Goal: Task Accomplishment & Management: Use online tool/utility

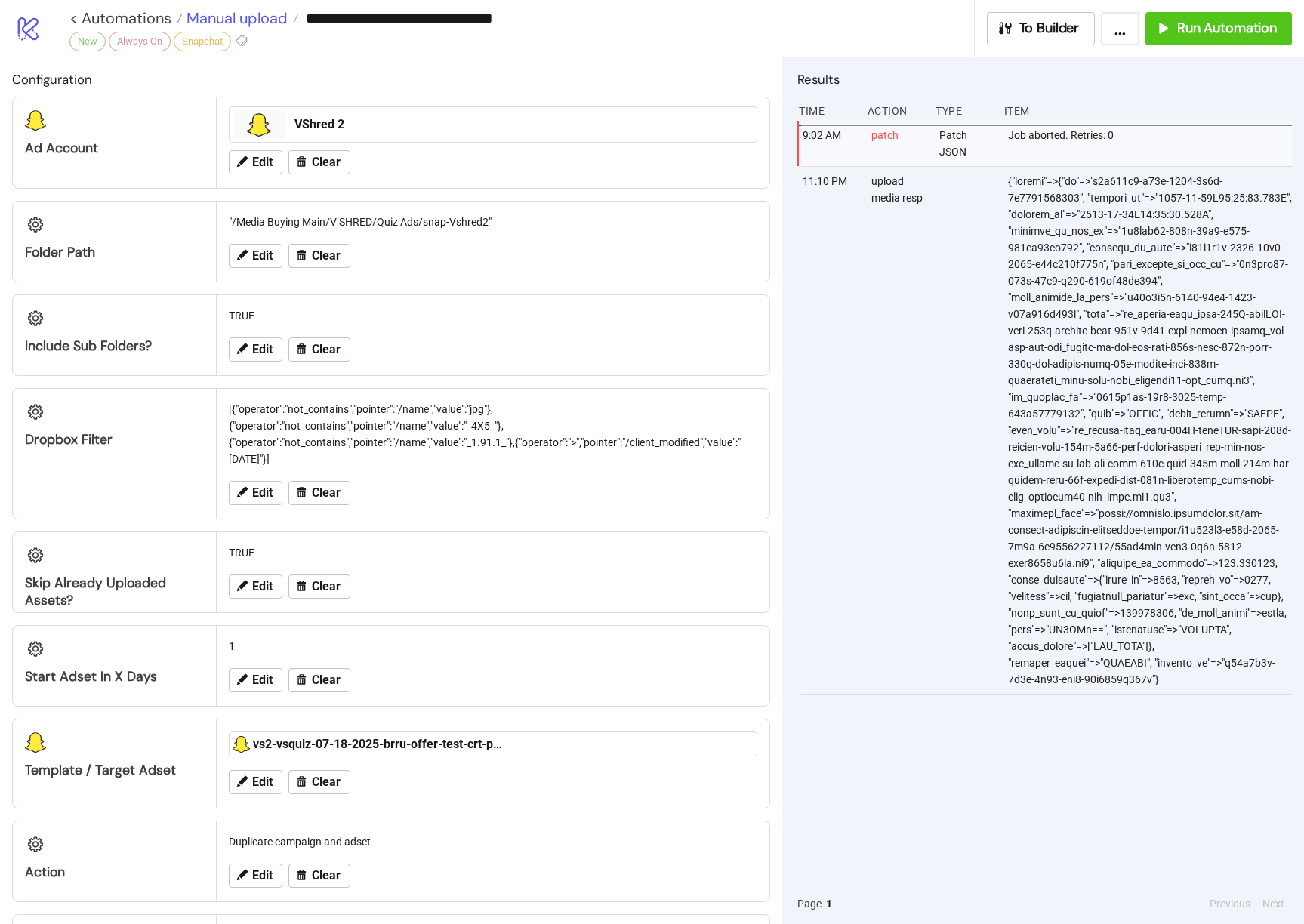
click at [266, 17] on span "Manual upload" at bounding box center [235, 18] width 105 height 20
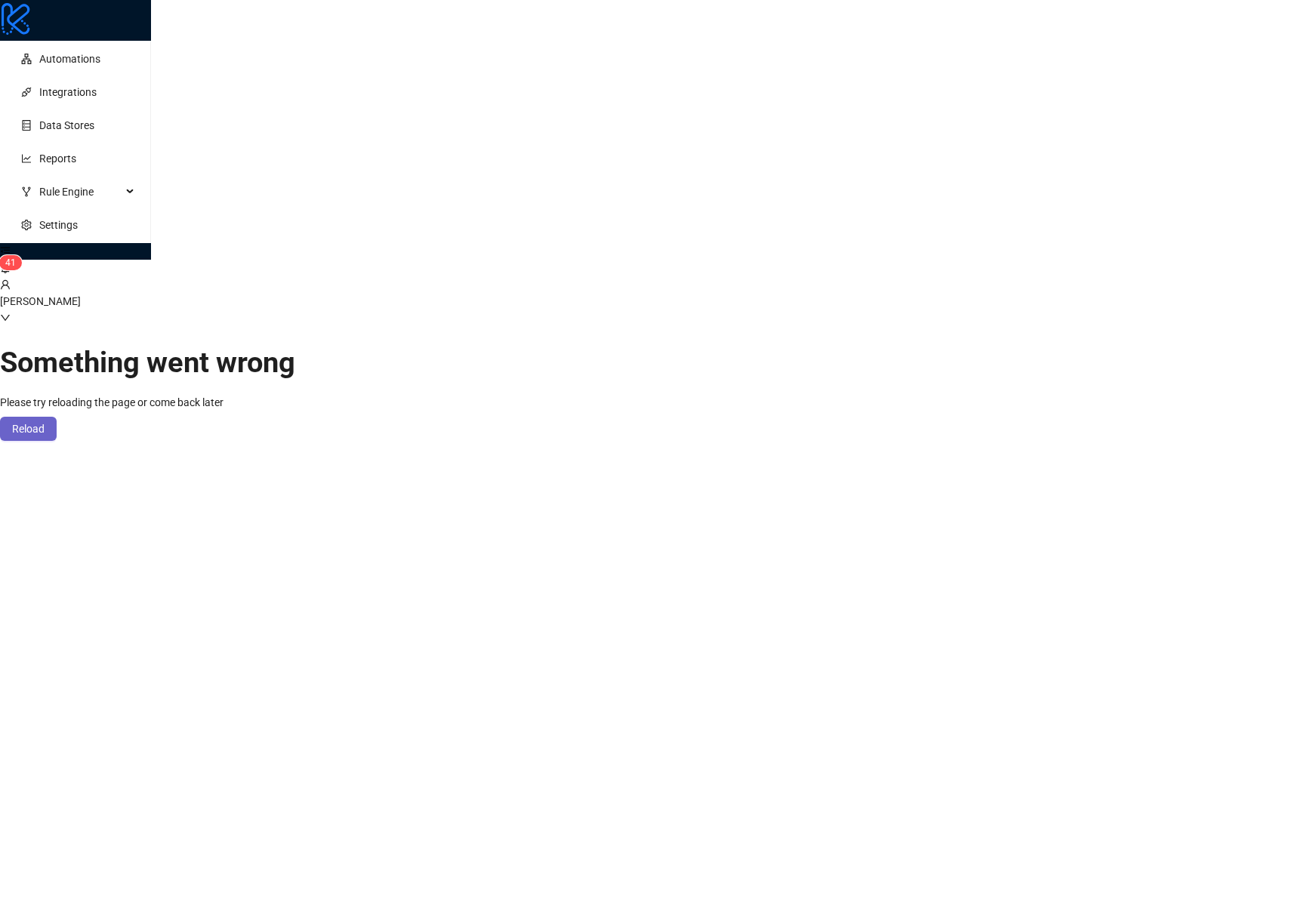
click at [45, 423] on span "Reload" at bounding box center [28, 429] width 33 height 12
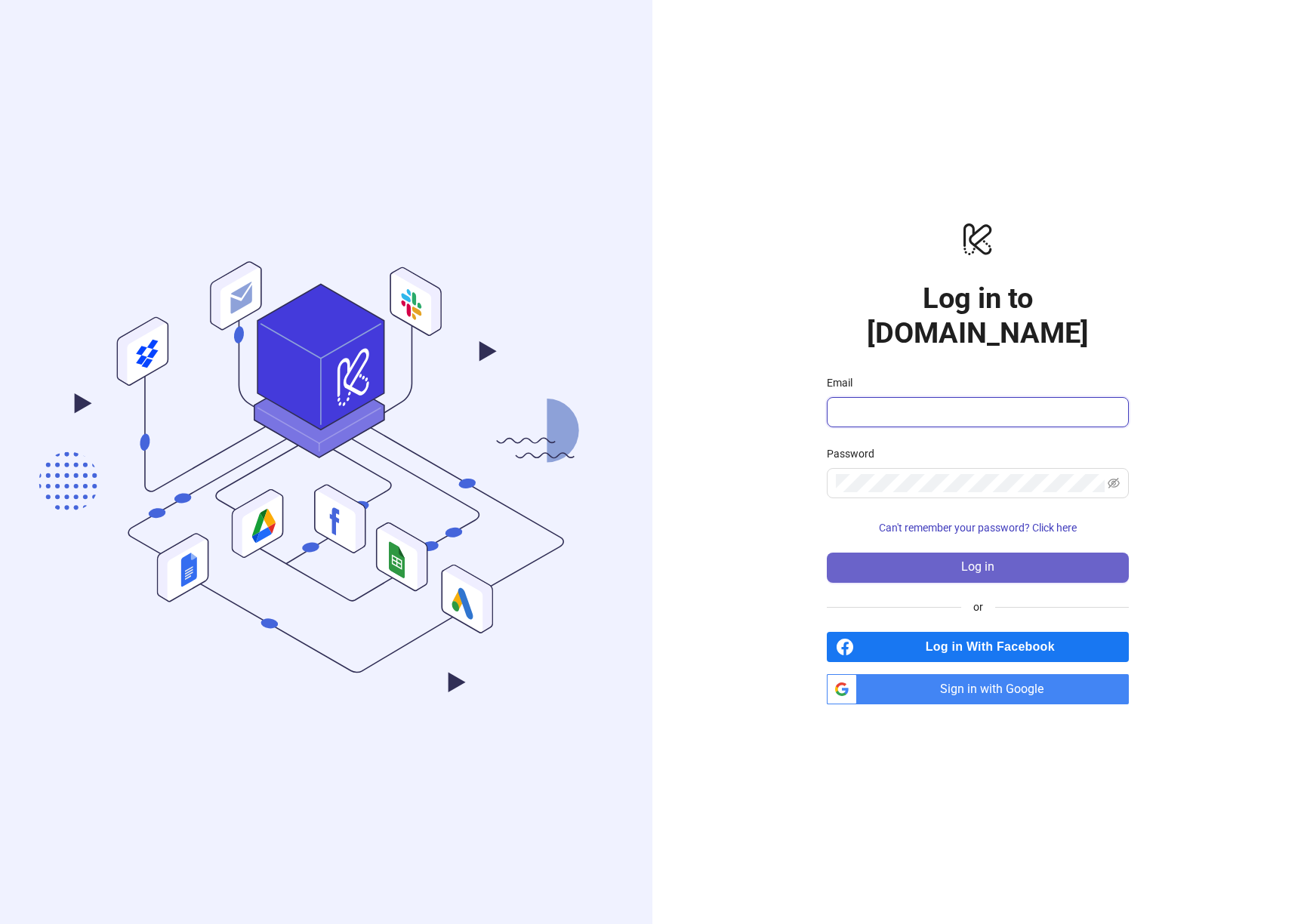
type input "**********"
click at [950, 556] on button "Log in" at bounding box center [978, 567] width 302 height 30
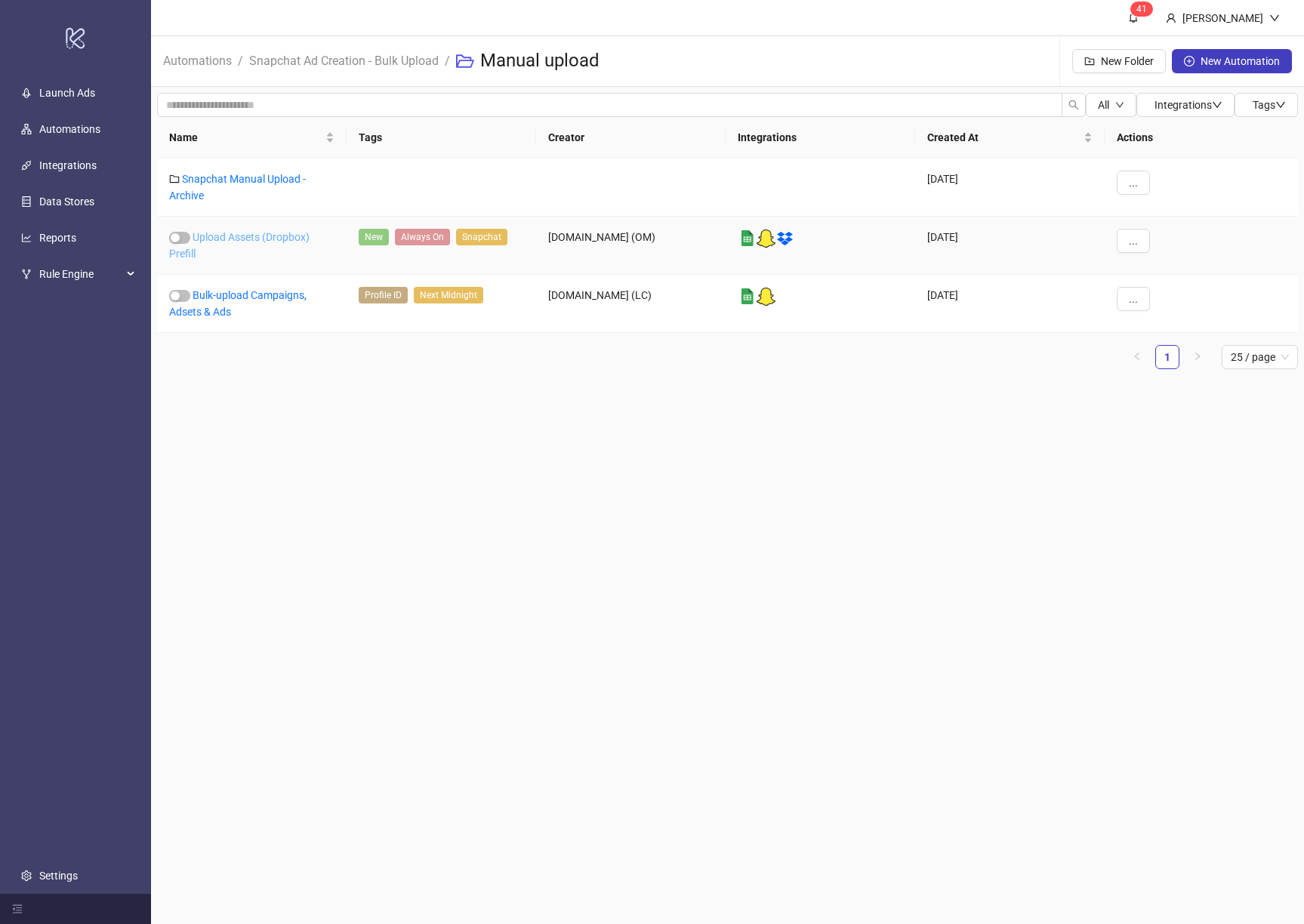
click at [266, 240] on link "Upload Assets (Dropbox) Prefill" at bounding box center [239, 245] width 140 height 29
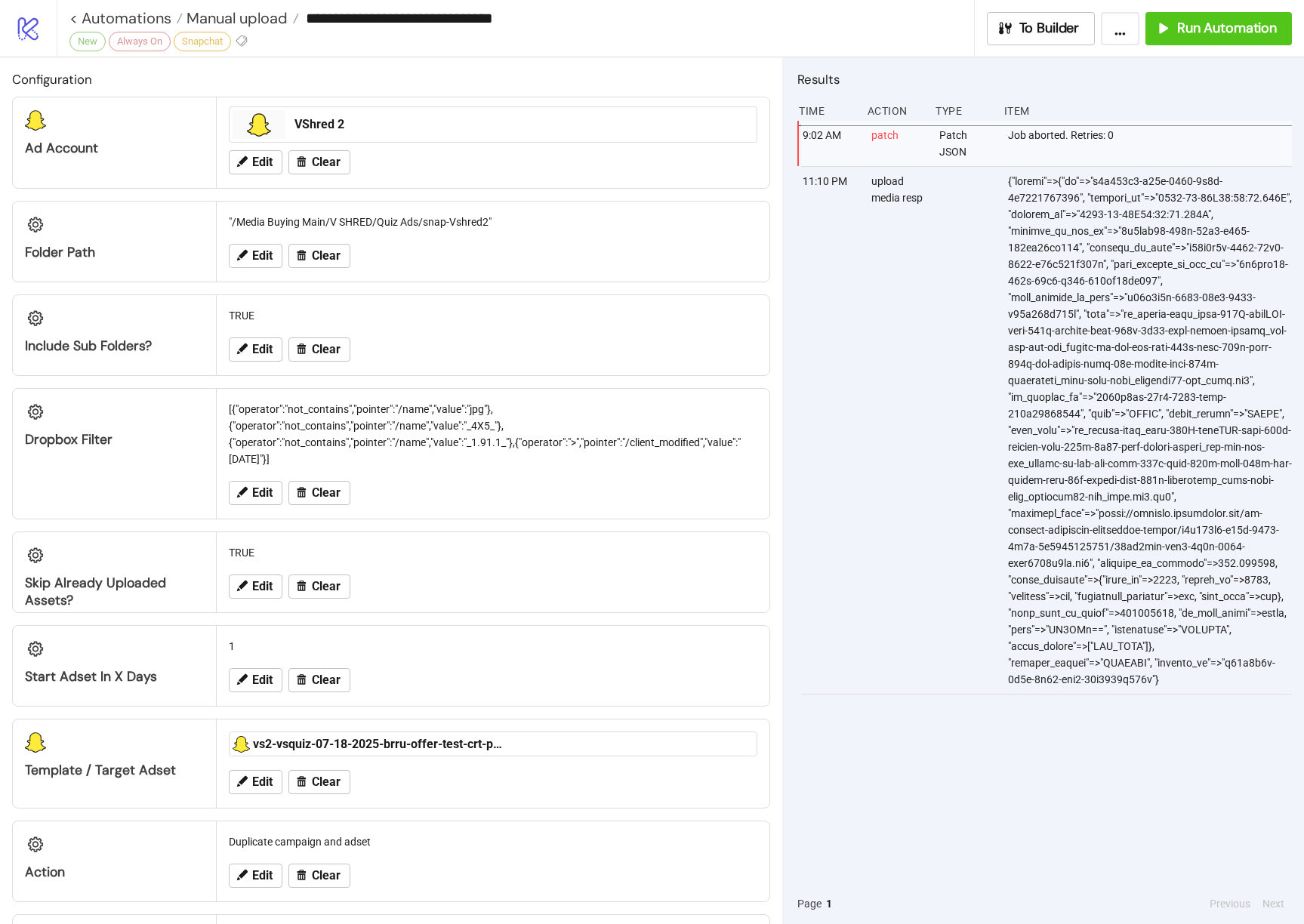
click at [597, 133] on div "VShred 2" at bounding box center [521, 124] width 465 height 29
click at [357, 132] on div "VShred 2" at bounding box center [521, 124] width 453 height 17
click at [279, 154] on button "Edit" at bounding box center [255, 162] width 54 height 24
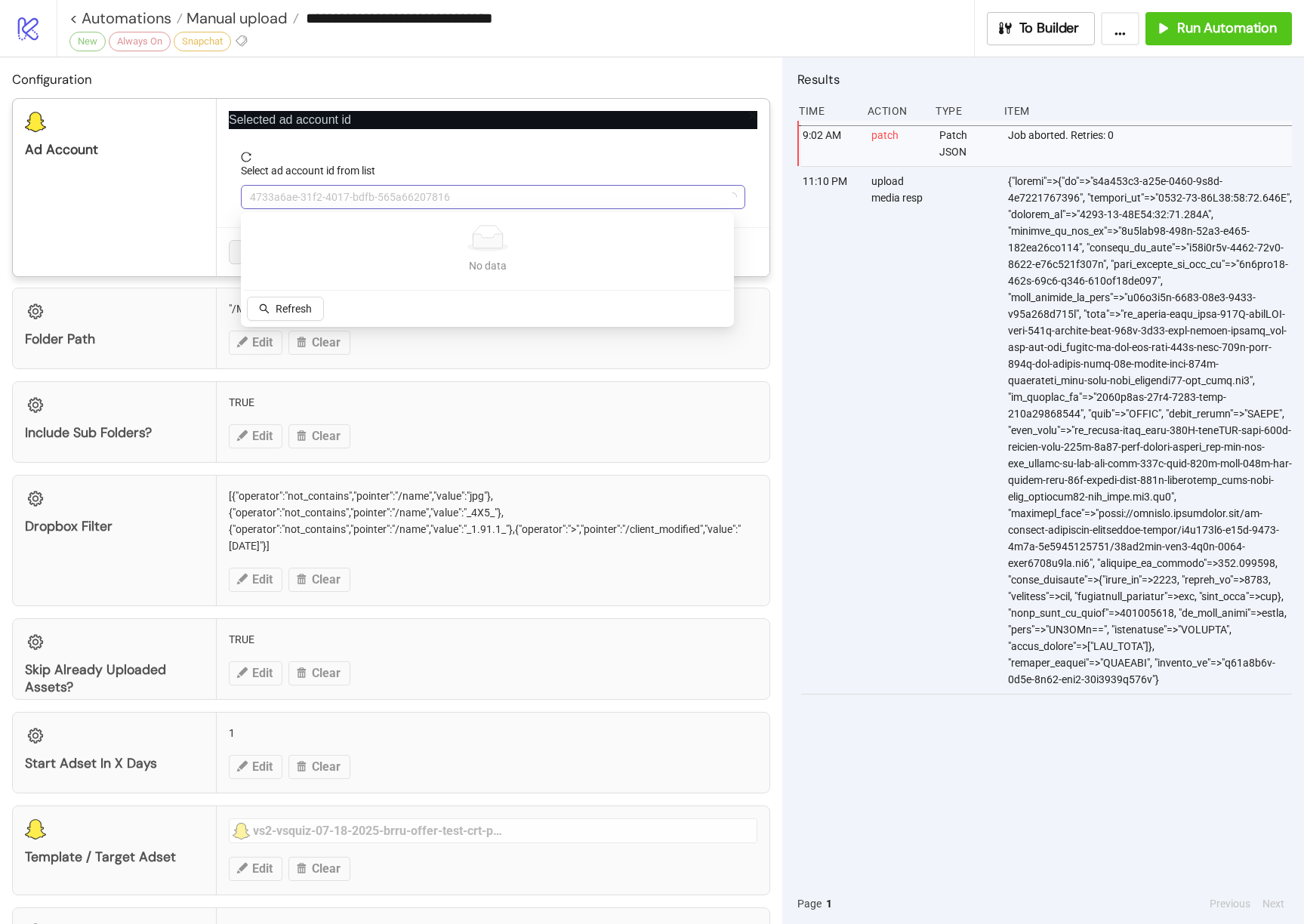
click at [373, 208] on span "4733a6ae-31f2-4017-bdfb-565a66207816" at bounding box center [493, 197] width 487 height 23
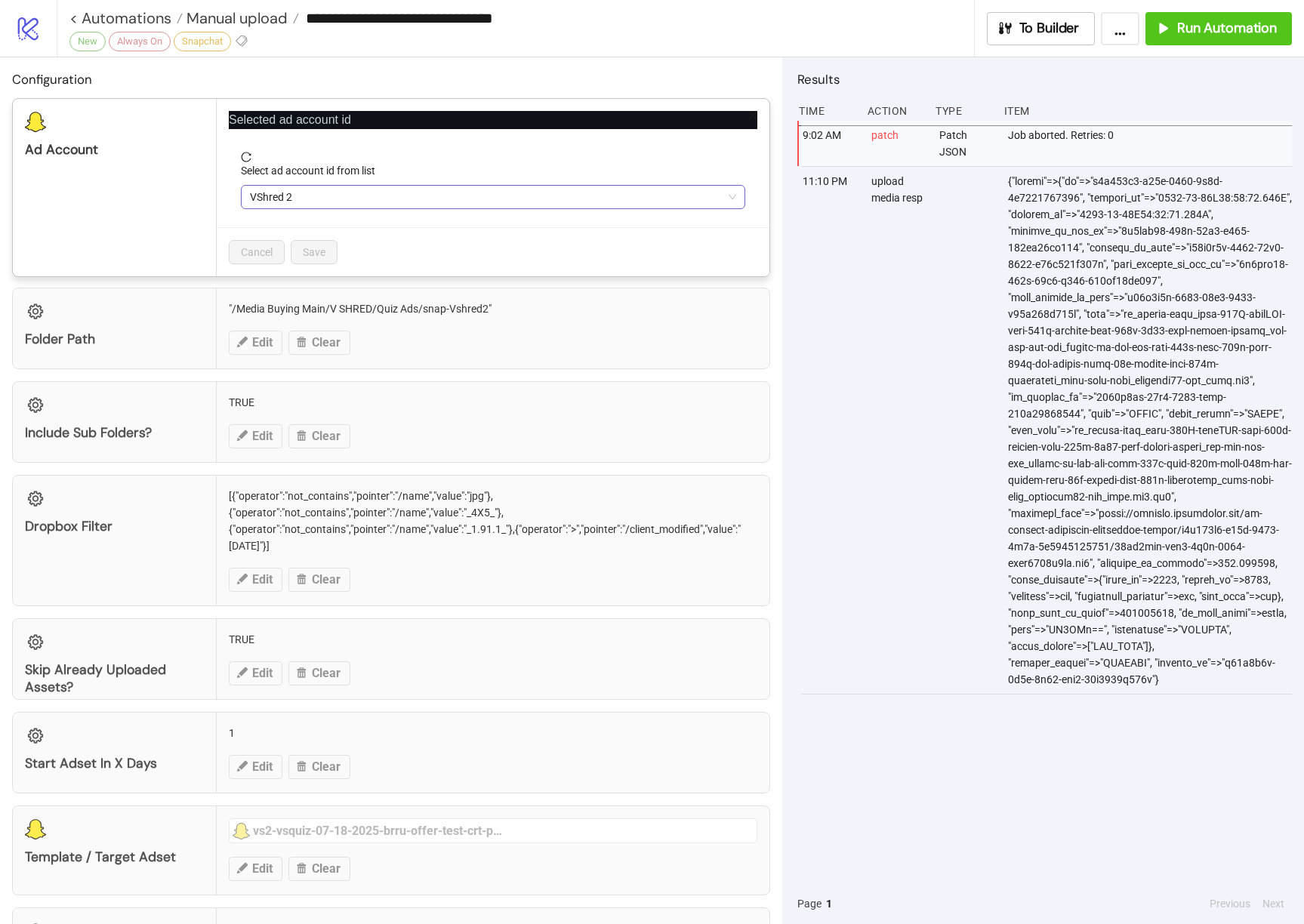
click at [359, 198] on span "VShred 2" at bounding box center [493, 197] width 487 height 23
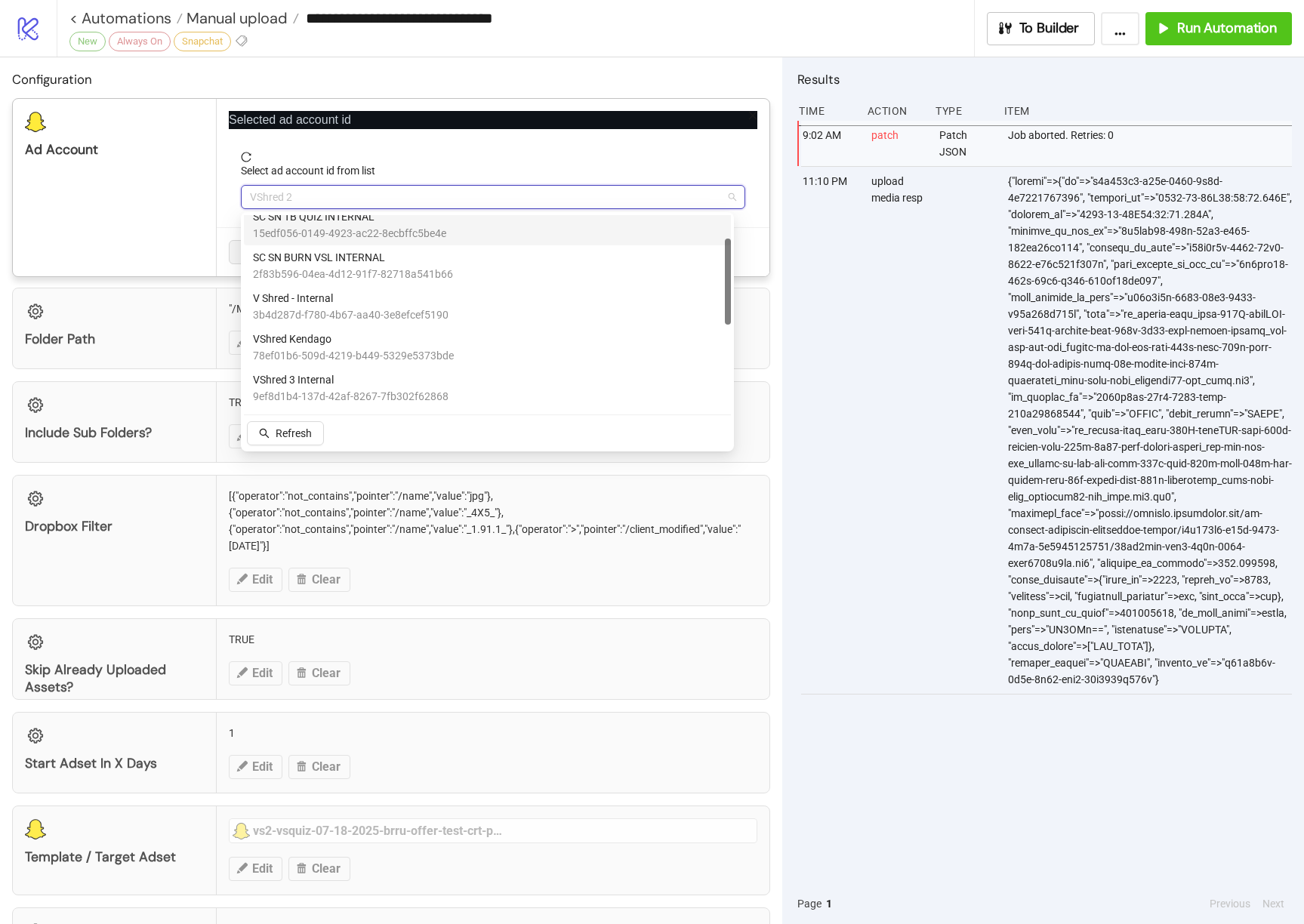
scroll to position [68, 0]
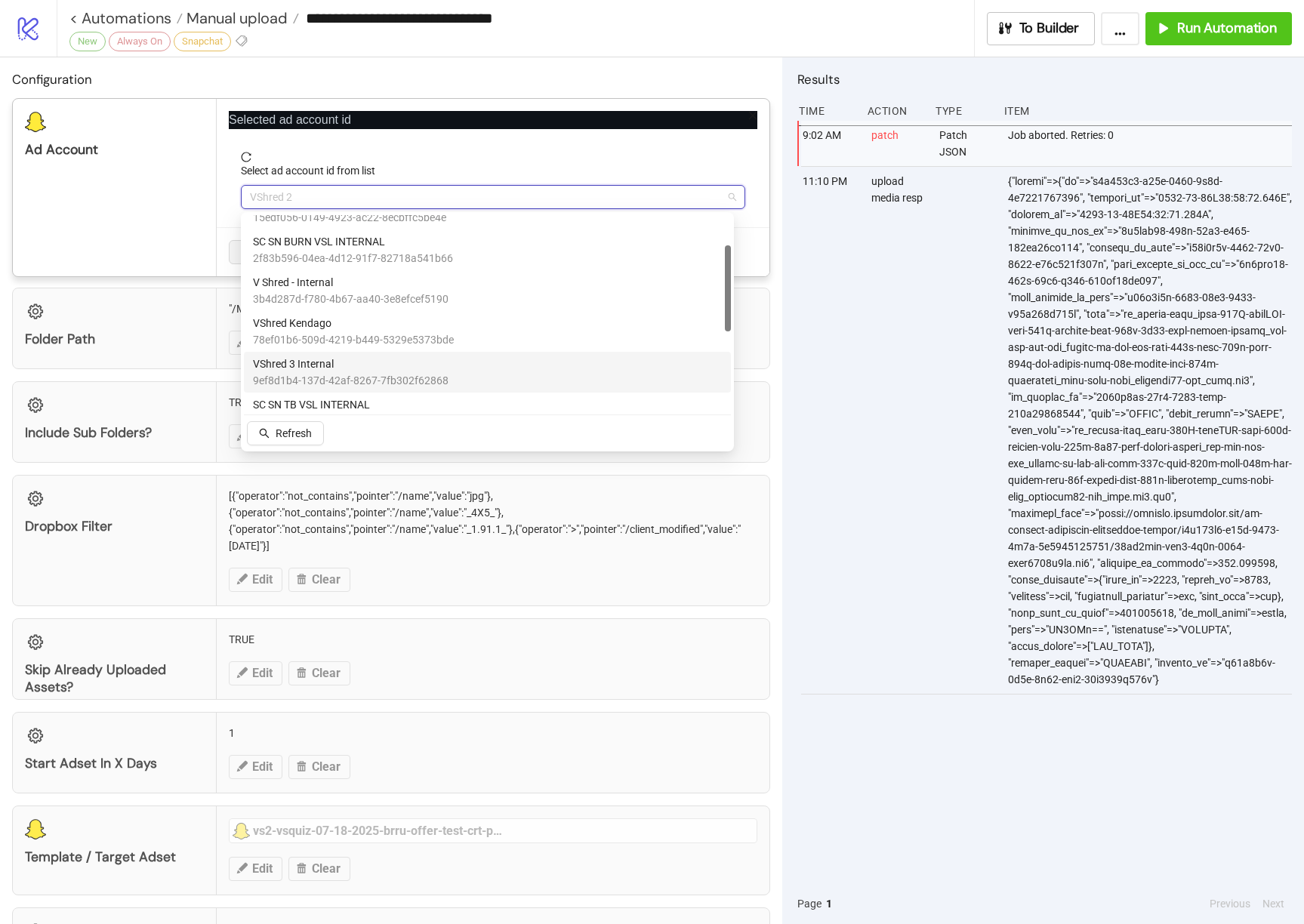
click at [320, 374] on span "9ef8d1b4-137d-42af-8267-7fb302f62868" at bounding box center [351, 380] width 196 height 17
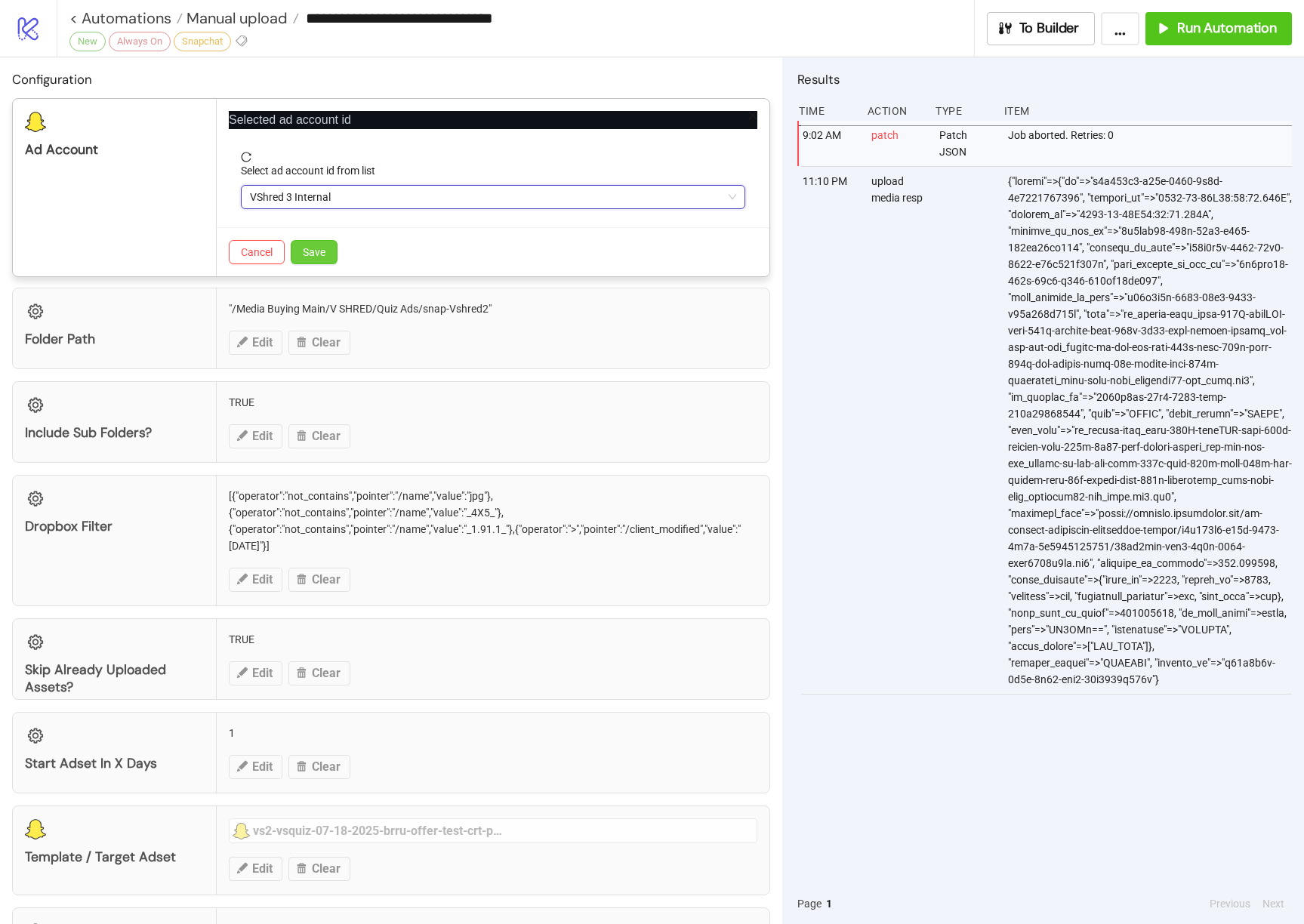
click at [326, 255] on span "Save" at bounding box center [314, 252] width 23 height 12
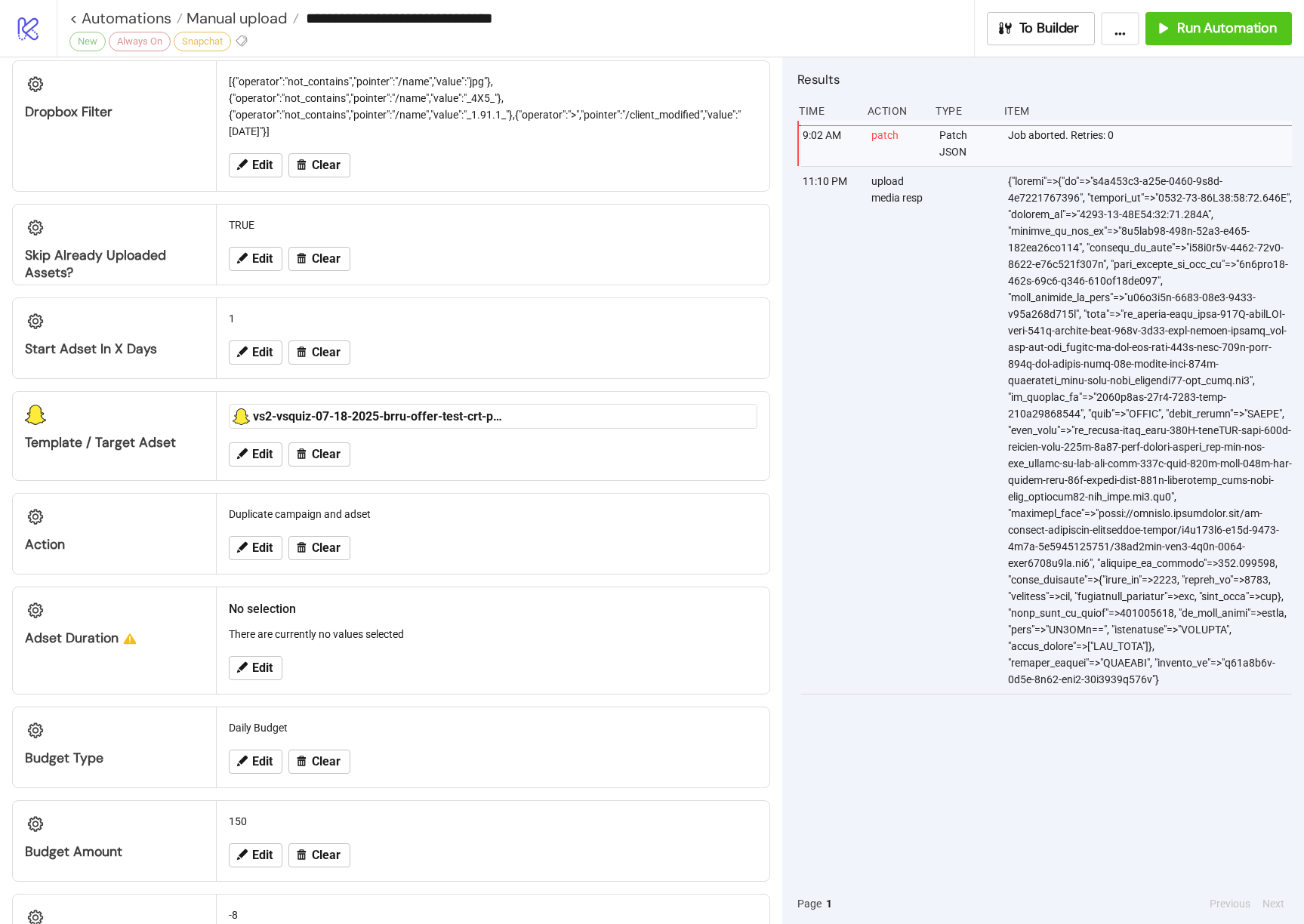
scroll to position [337, 0]
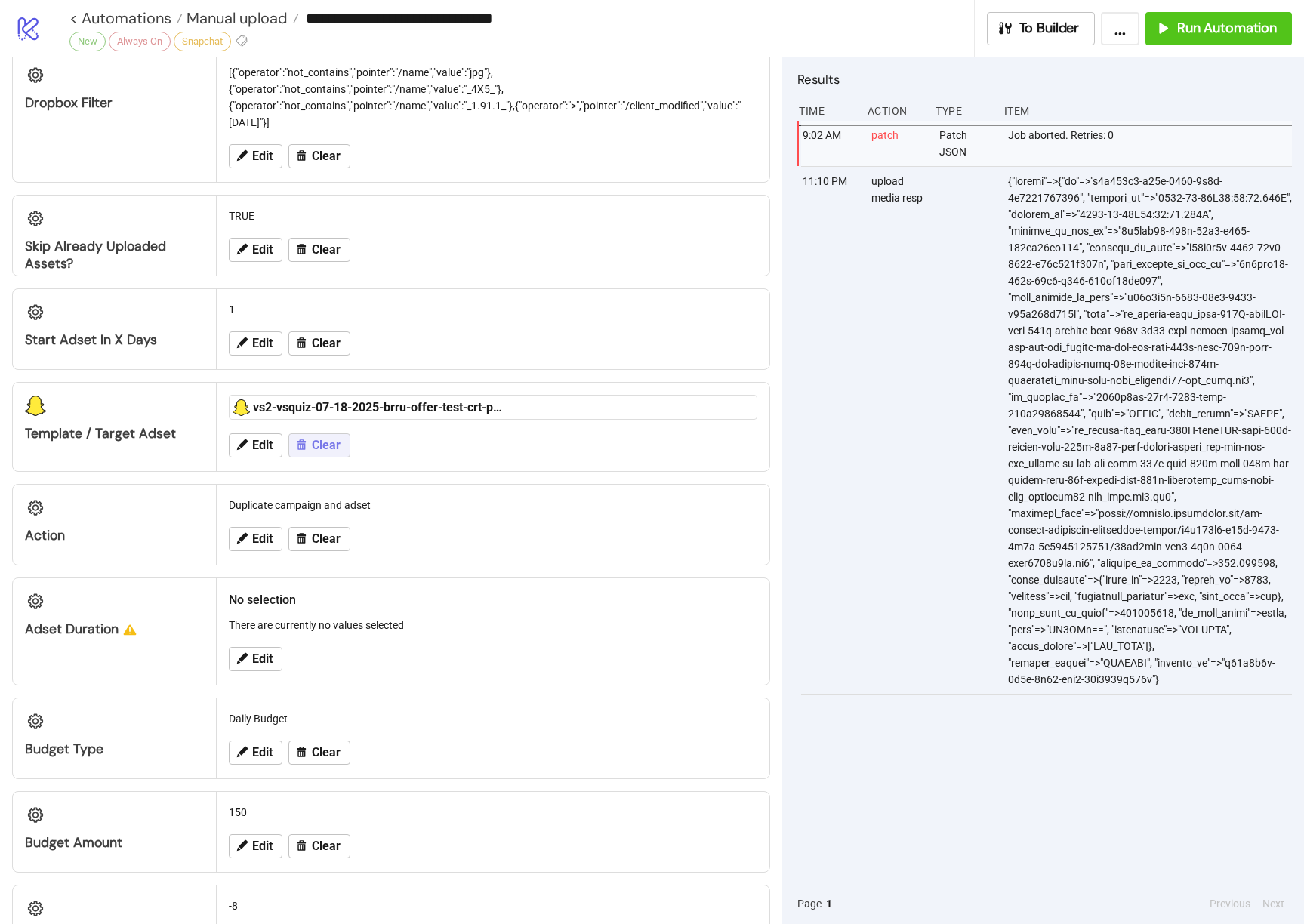
click at [323, 447] on span "Clear" at bounding box center [326, 445] width 29 height 14
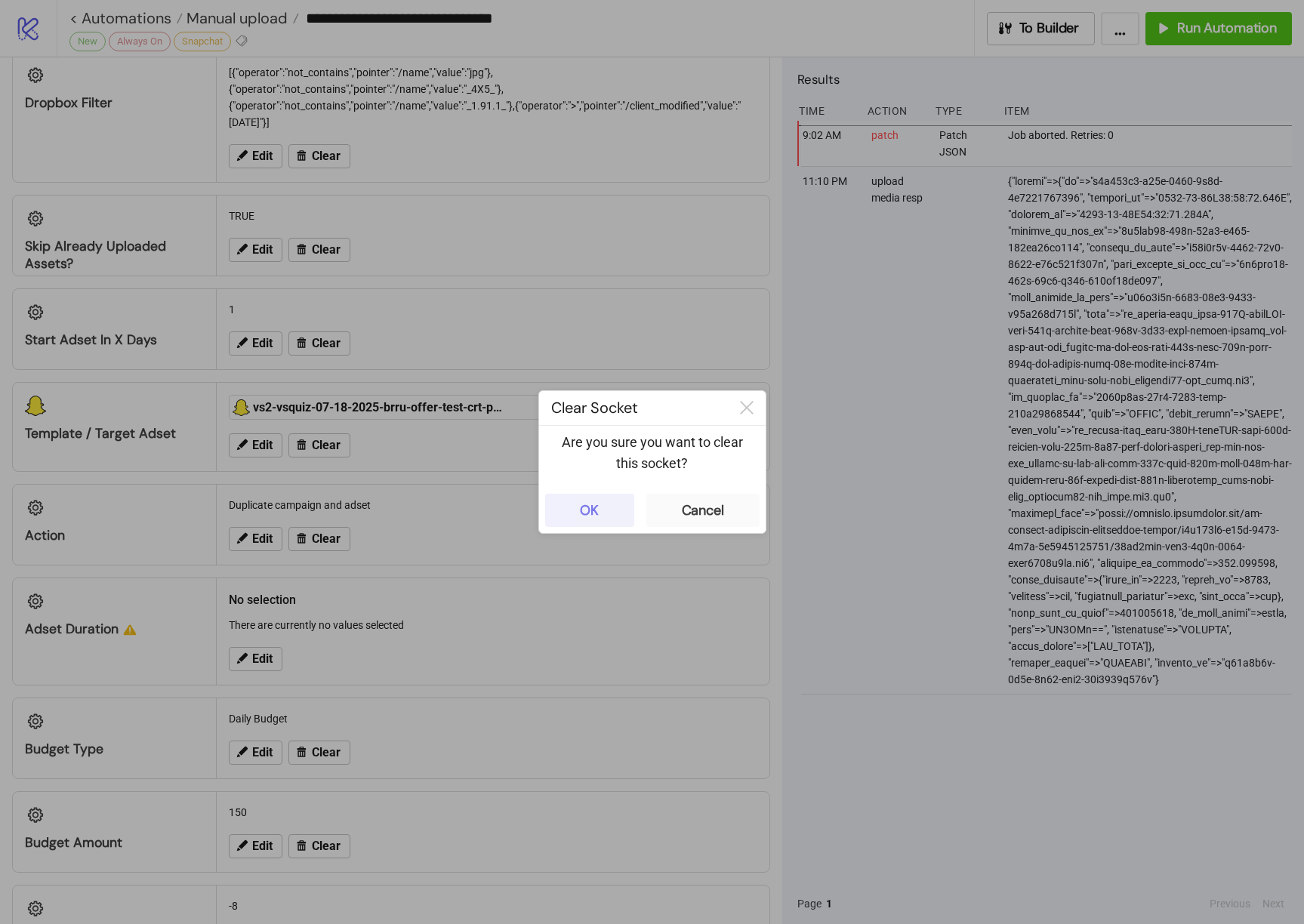
click at [586, 502] on div "OK" at bounding box center [589, 511] width 19 height 17
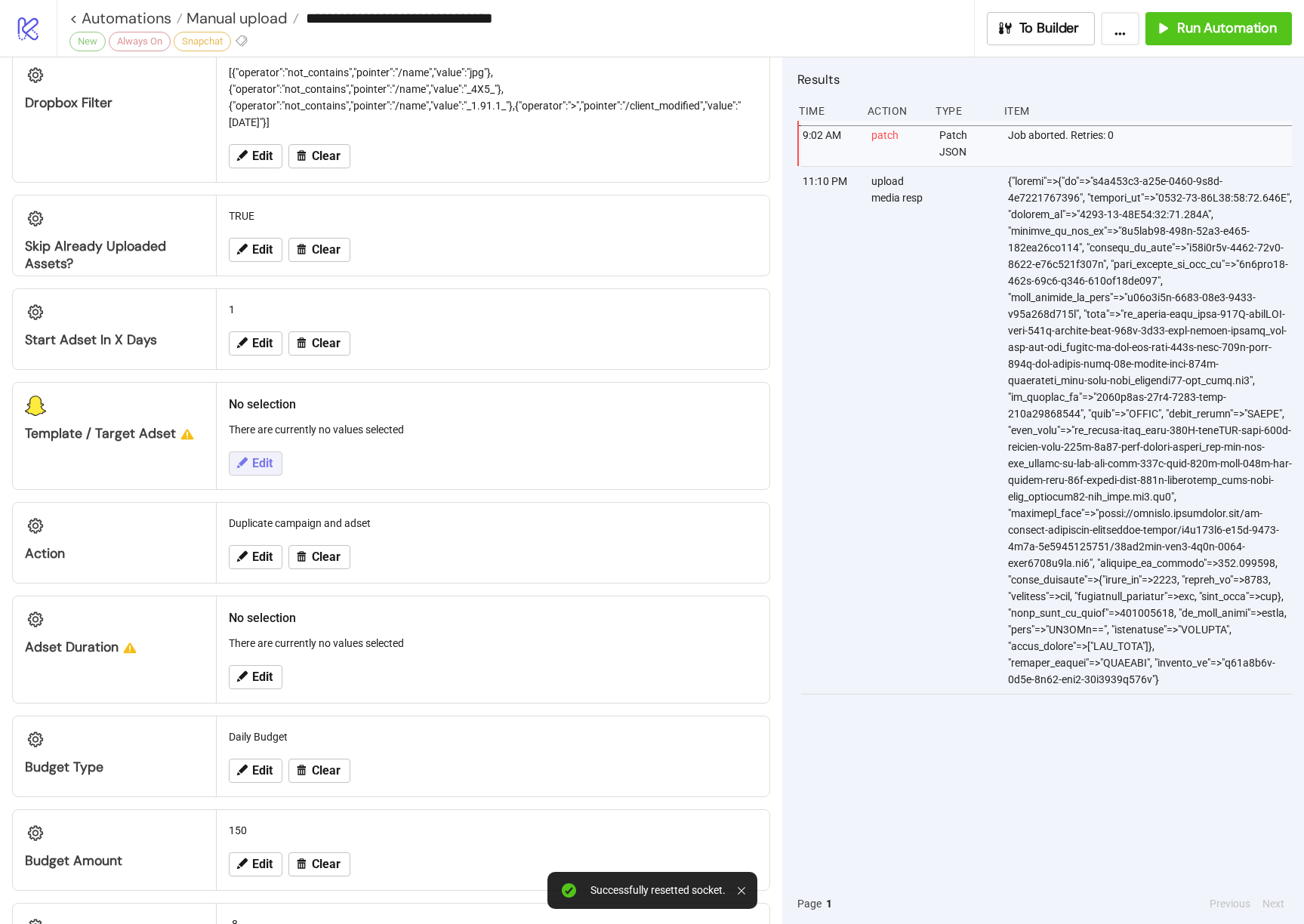
click at [266, 461] on span "Edit" at bounding box center [262, 464] width 20 height 14
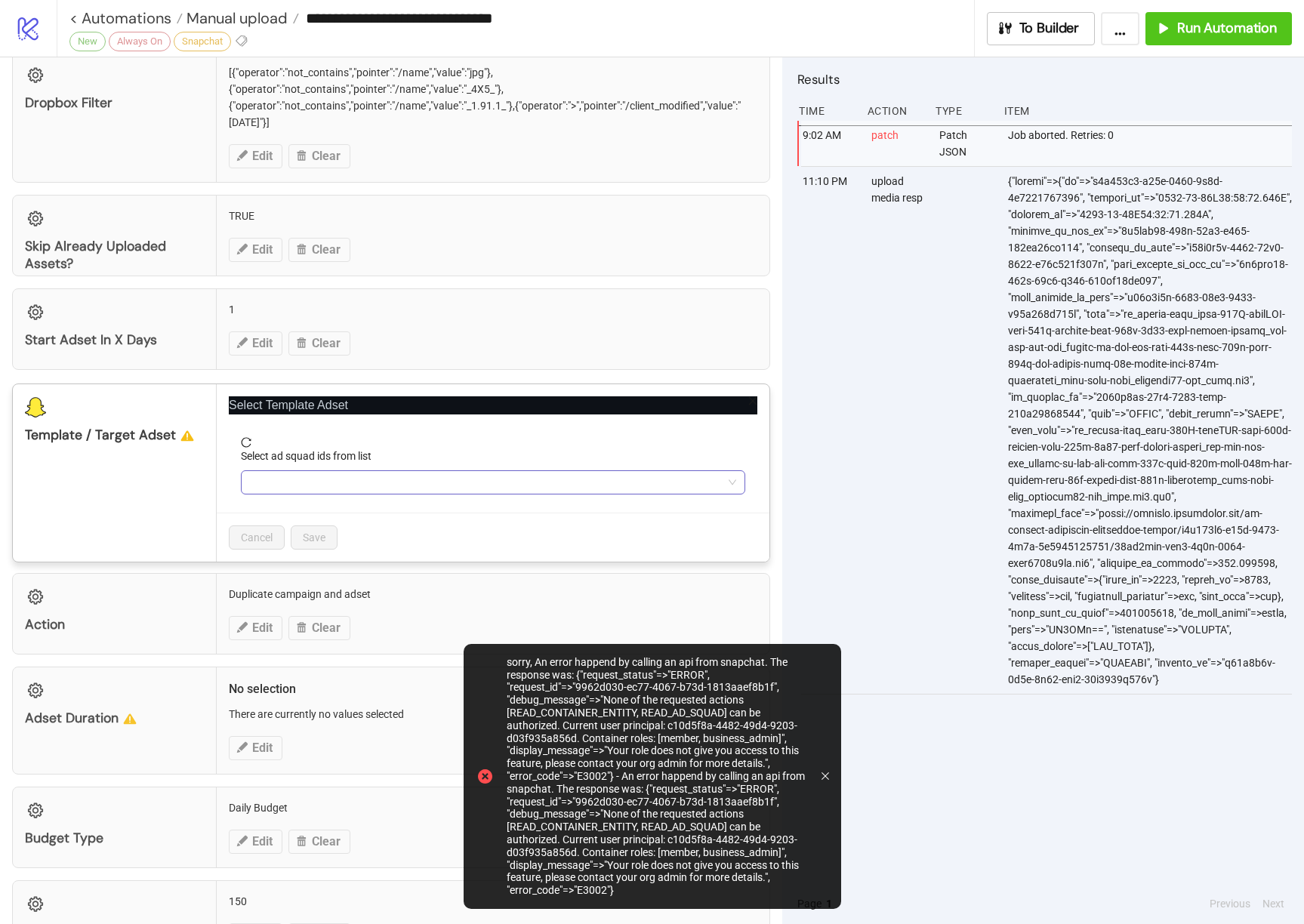
click at [351, 476] on div at bounding box center [485, 482] width 483 height 21
click at [288, 593] on span "Refresh" at bounding box center [294, 594] width 36 height 12
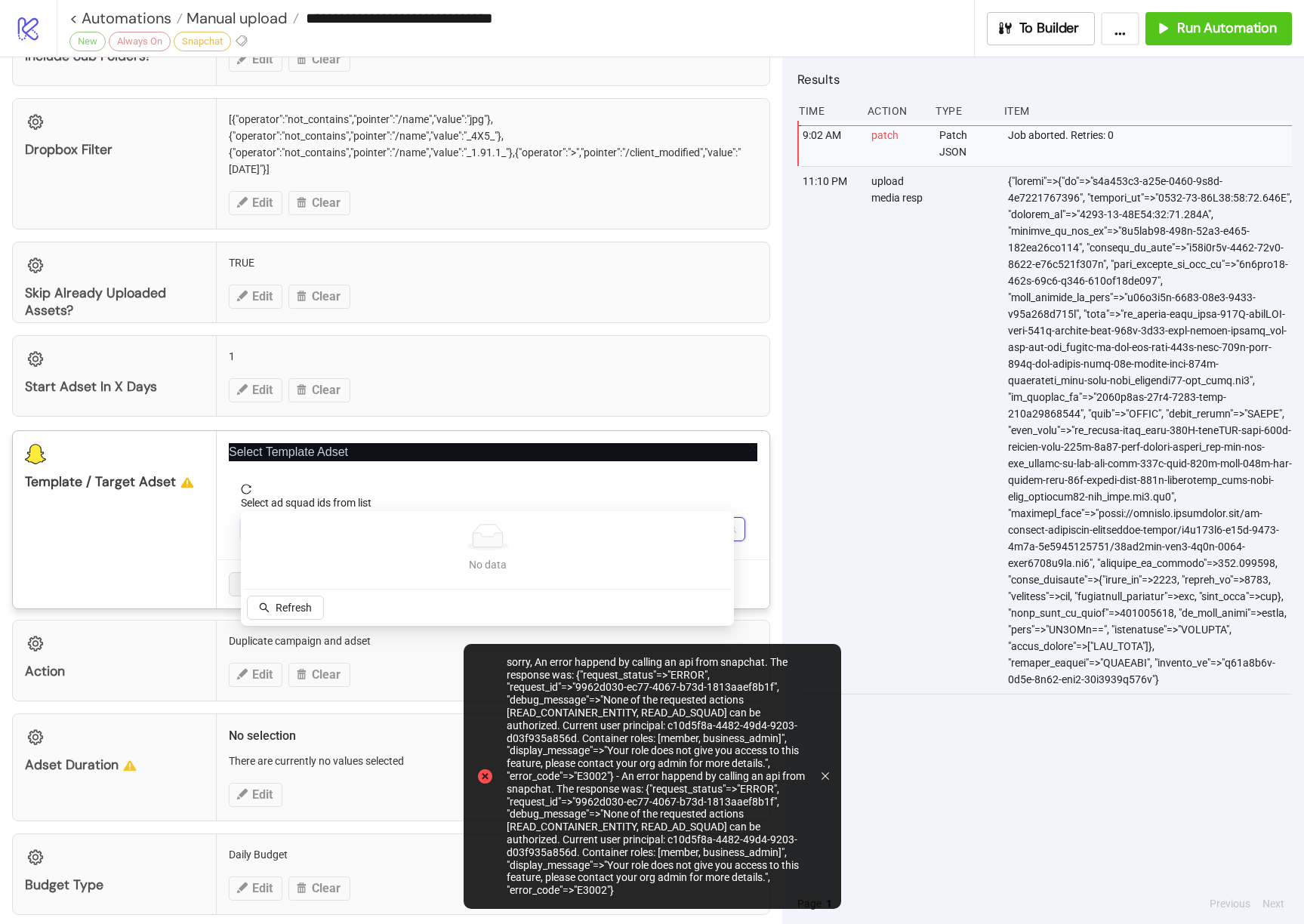
scroll to position [289, 0]
click at [256, 492] on span "reload" at bounding box center [493, 490] width 505 height 11
click at [244, 489] on icon "reload" at bounding box center [246, 490] width 11 height 11
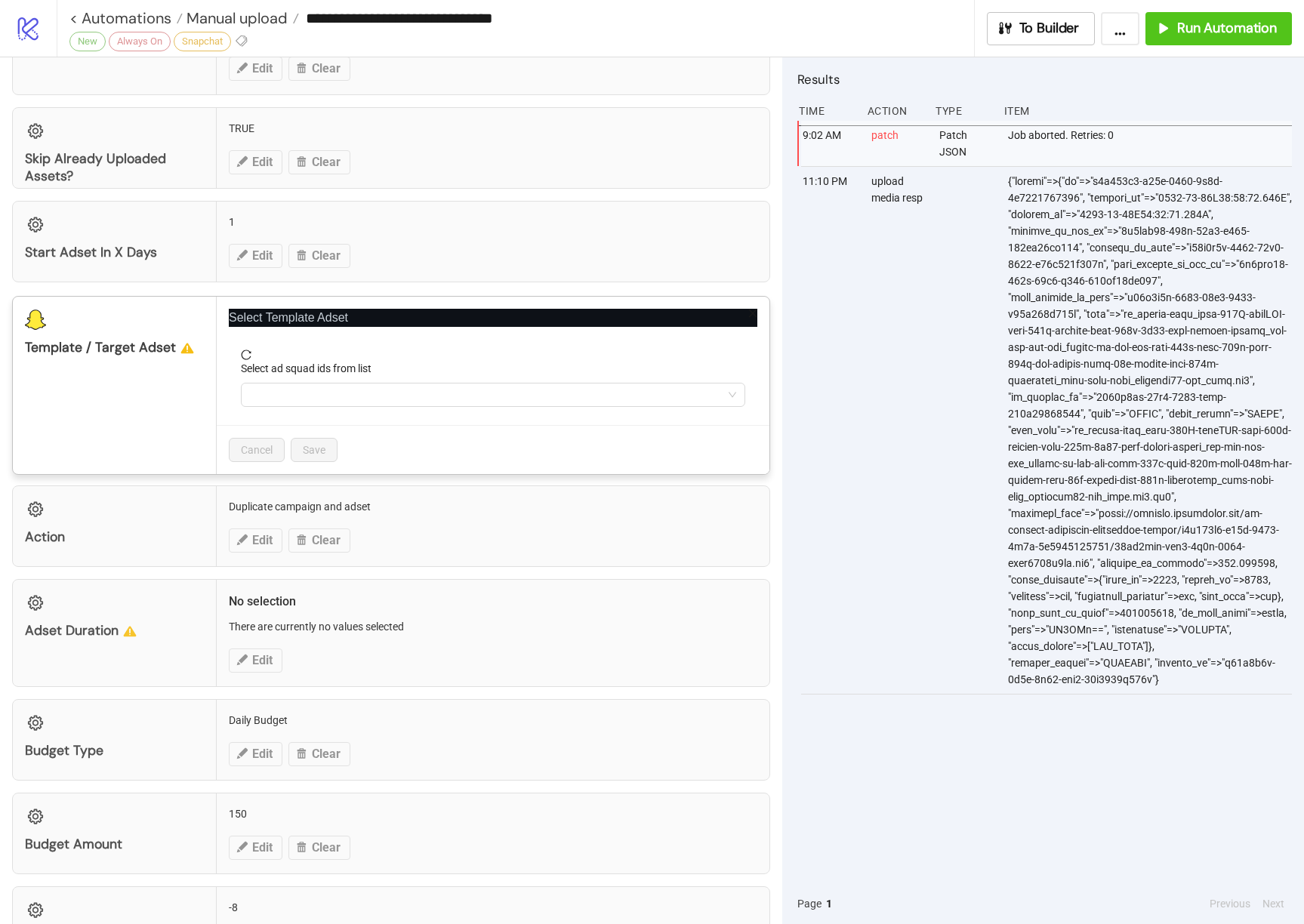
scroll to position [438, 0]
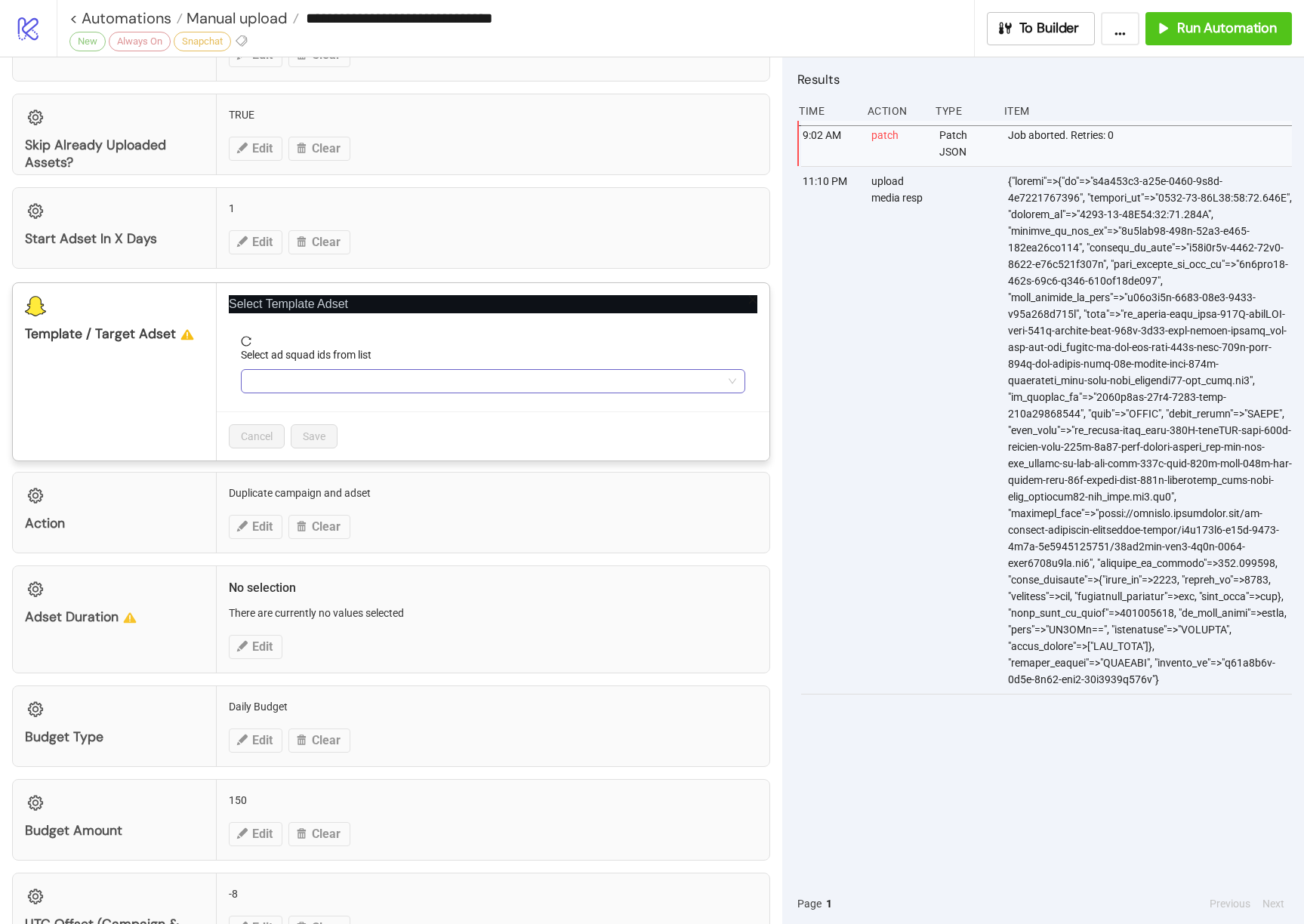
click at [307, 386] on div at bounding box center [485, 381] width 483 height 21
click at [282, 493] on span "Refresh" at bounding box center [294, 493] width 36 height 12
click at [749, 299] on icon "close" at bounding box center [753, 300] width 8 height 8
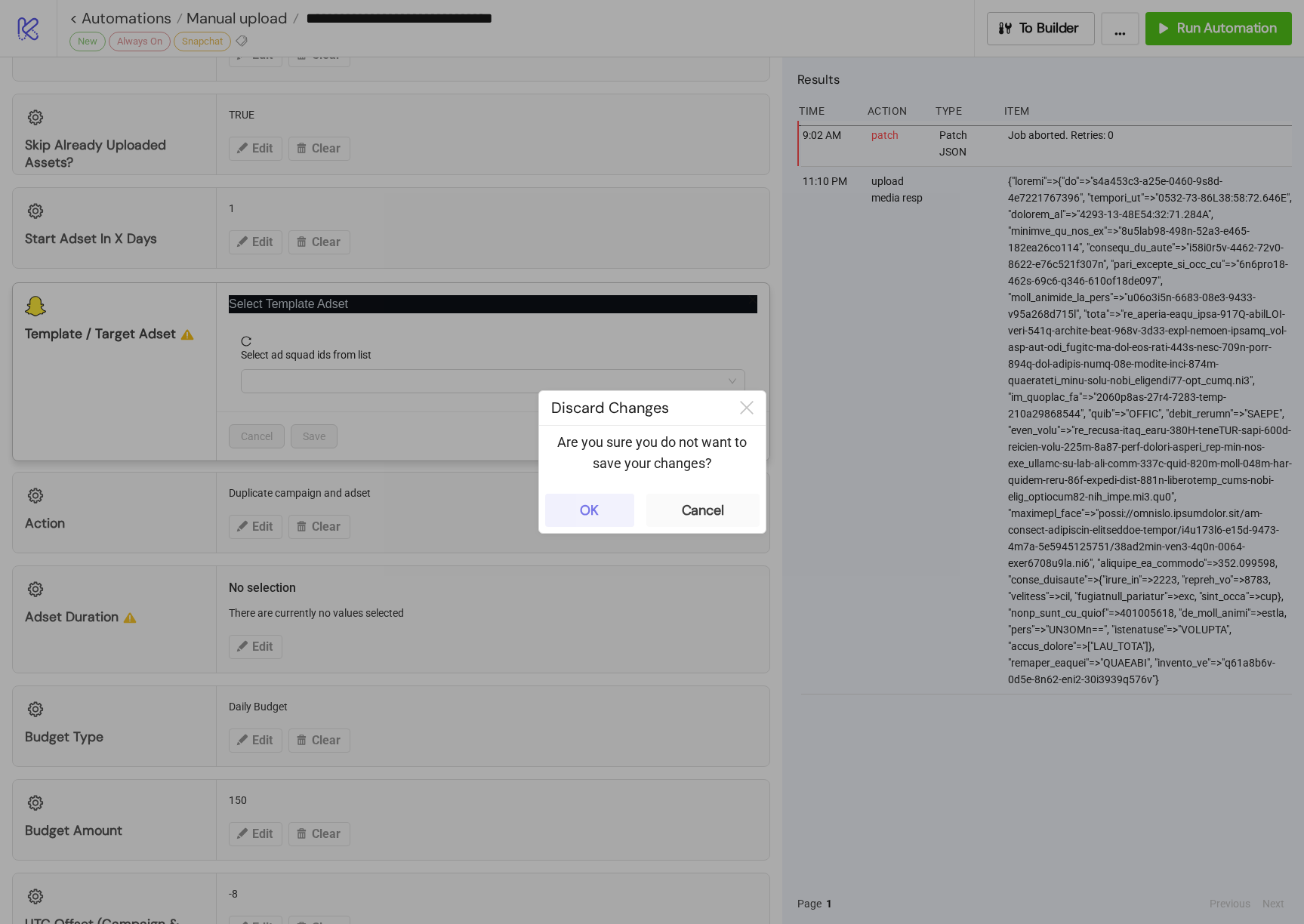
click at [588, 516] on div "OK" at bounding box center [589, 511] width 19 height 17
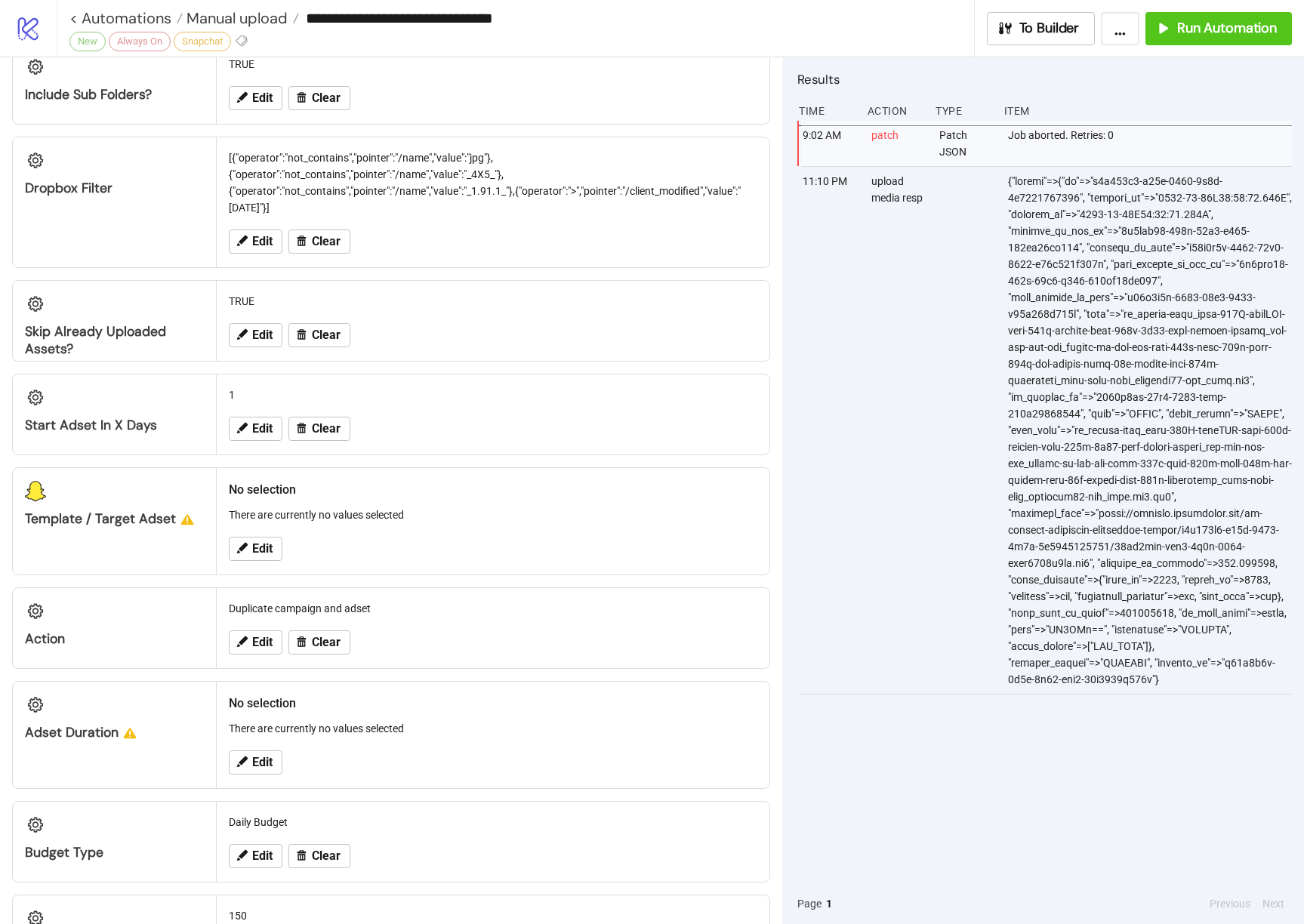
scroll to position [259, 0]
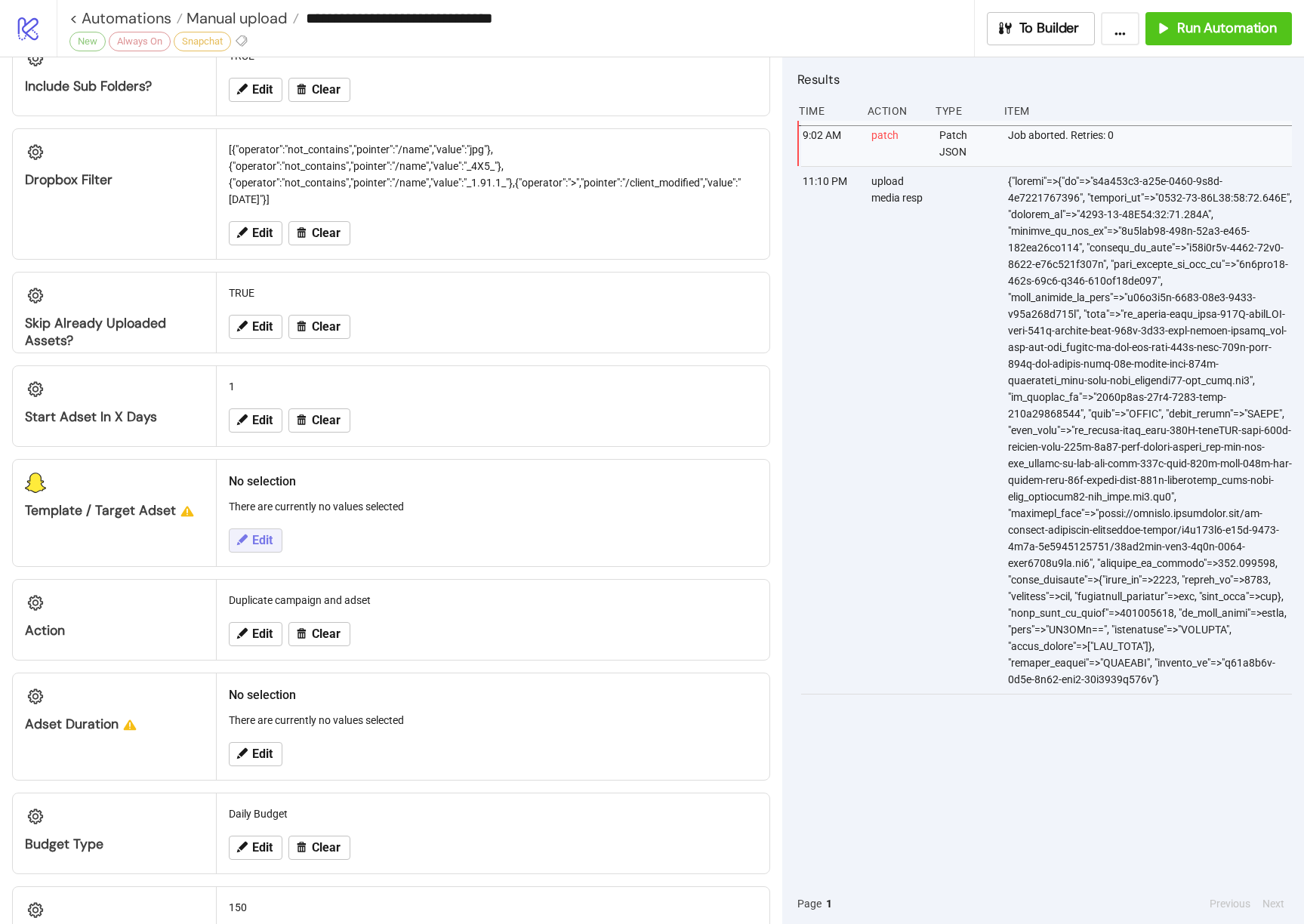
click at [247, 540] on icon at bounding box center [241, 539] width 14 height 14
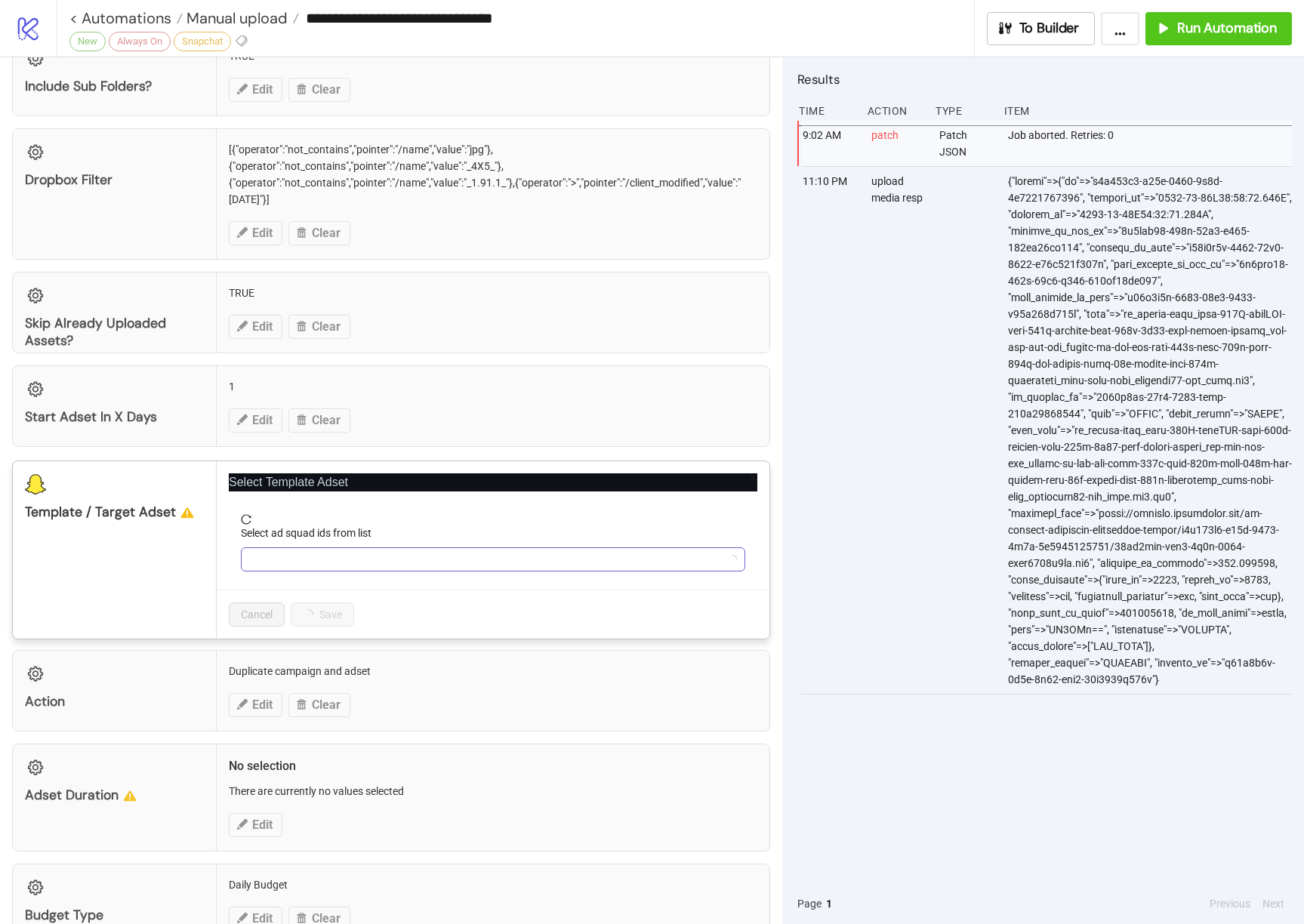
click at [415, 551] on div at bounding box center [485, 559] width 483 height 21
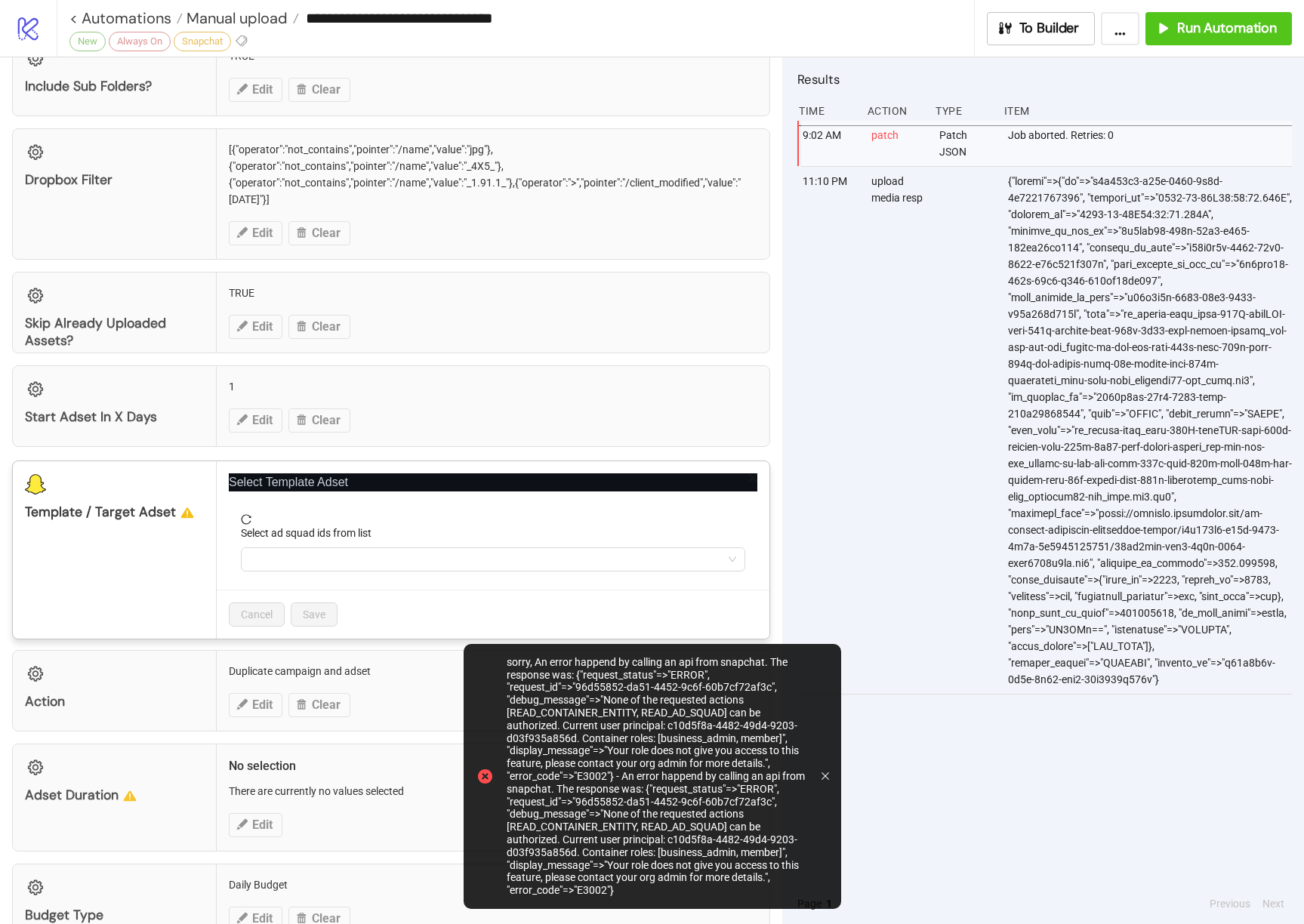
click at [904, 593] on div "upload media resp" at bounding box center [899, 430] width 58 height 526
